Goal: Transaction & Acquisition: Purchase product/service

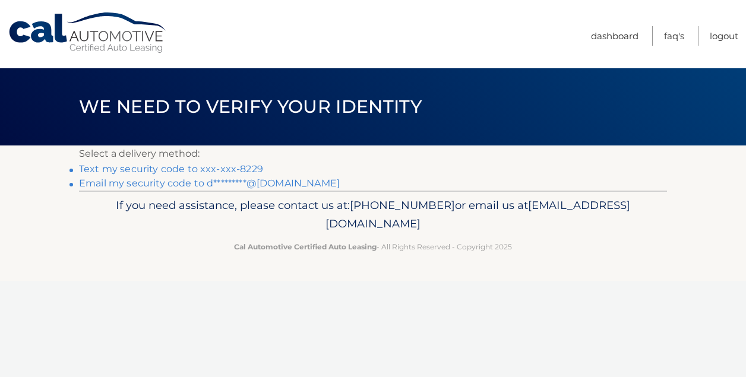
click at [150, 170] on link "Text my security code to xxx-xxx-8229" at bounding box center [171, 168] width 184 height 11
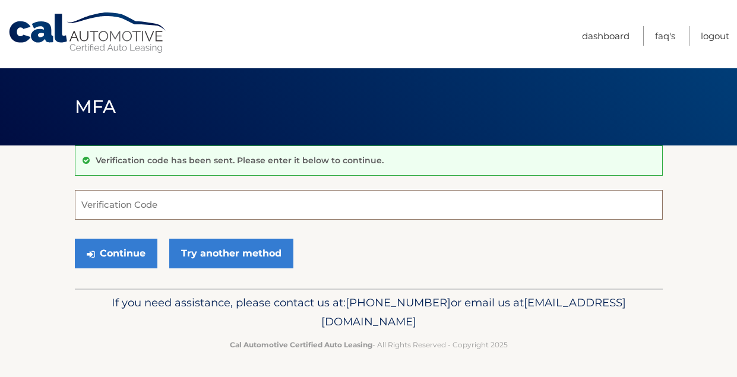
click at [151, 208] on input "Verification Code" at bounding box center [369, 205] width 588 height 30
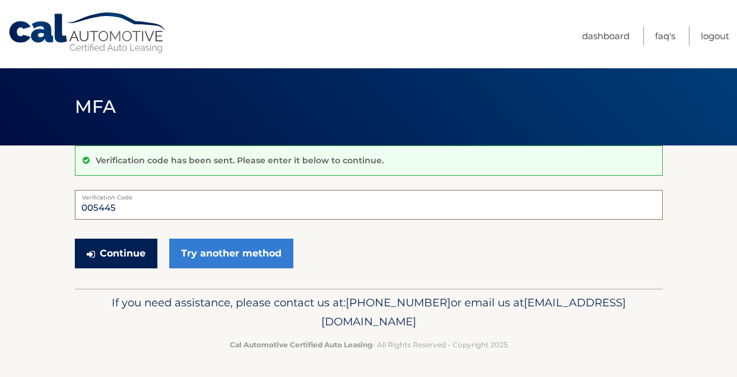
type input "005445"
click at [128, 260] on button "Continue" at bounding box center [116, 254] width 83 height 30
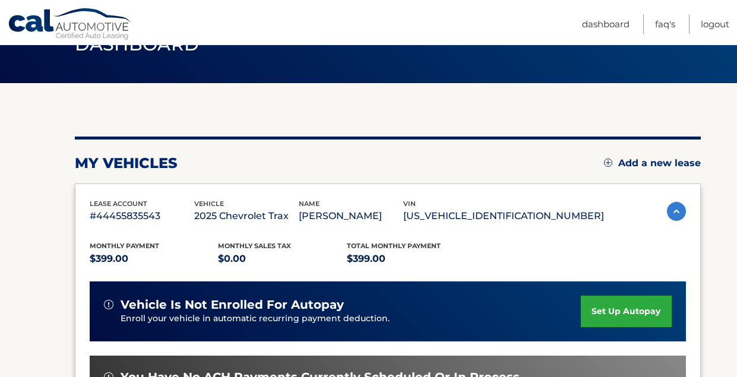
scroll to position [209, 0]
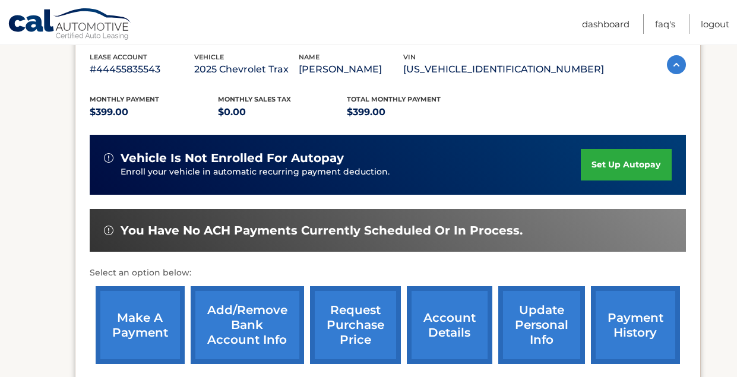
click at [112, 318] on link "make a payment" at bounding box center [140, 325] width 89 height 78
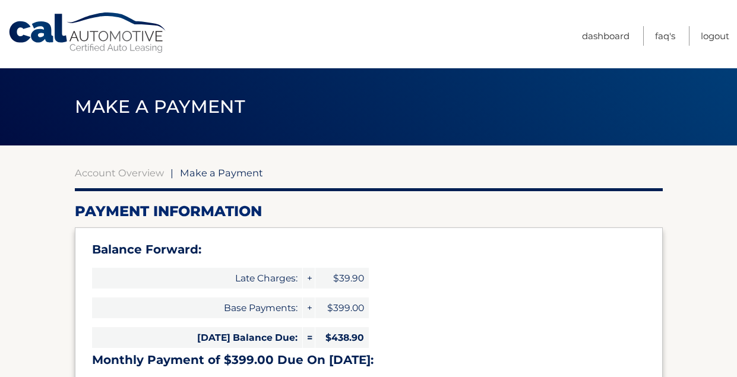
select select "YWIwZTg4MWEtNzY2Mi00ZTY5LWFmNDEtYWM4OWFlMThlNTM0"
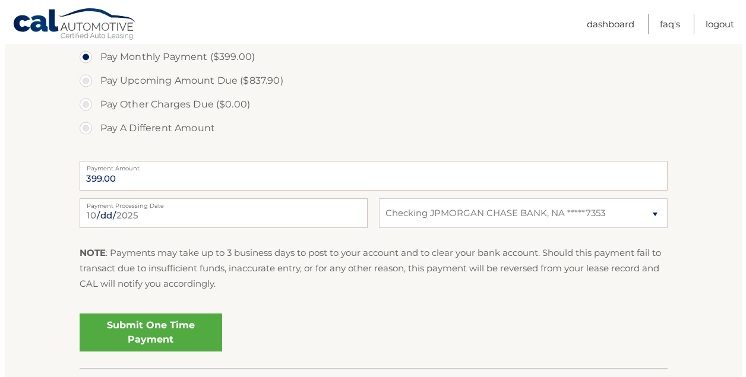
scroll to position [475, 0]
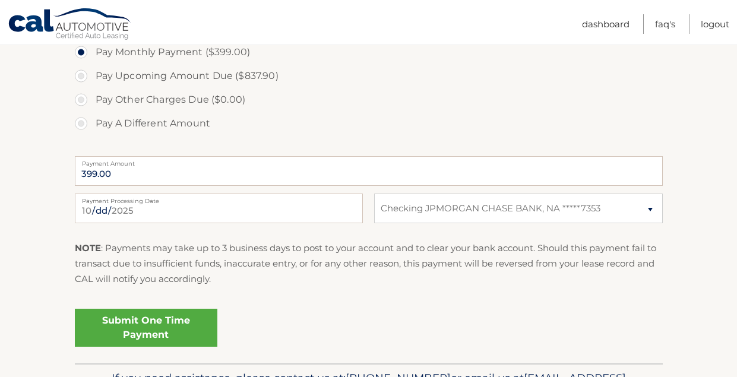
click at [158, 325] on link "Submit One Time Payment" at bounding box center [146, 328] width 143 height 38
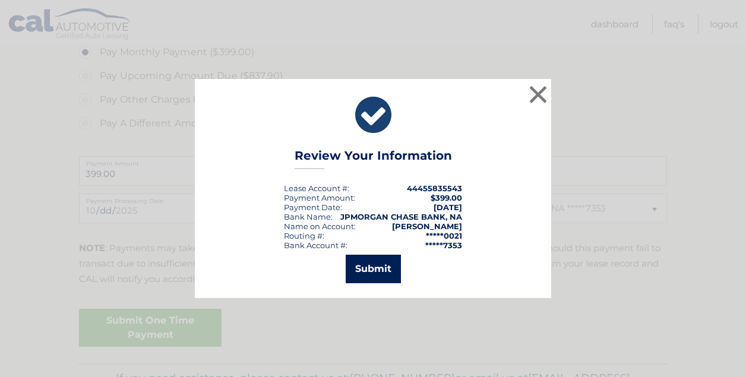
click at [366, 266] on button "Submit" at bounding box center [373, 269] width 55 height 29
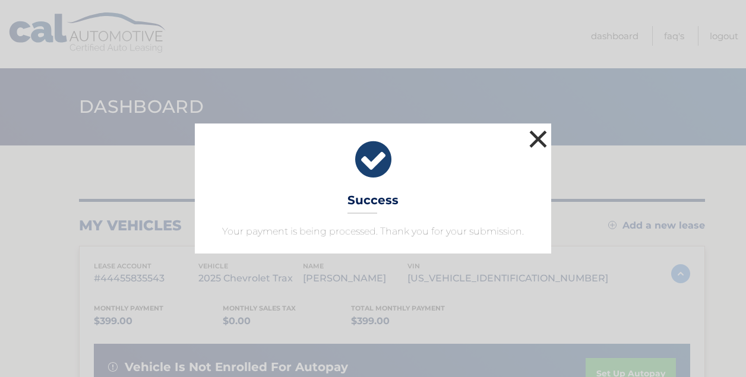
click at [544, 142] on button "×" at bounding box center [538, 139] width 24 height 24
